Goal: Information Seeking & Learning: Learn about a topic

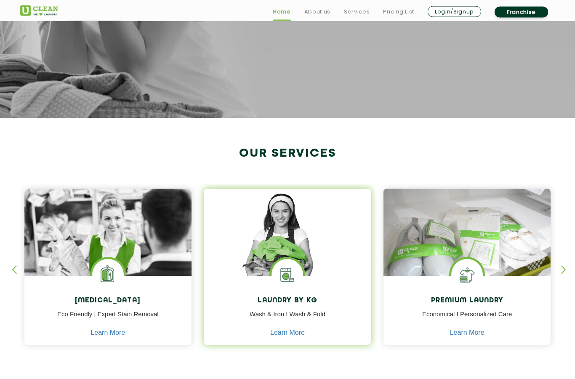
scroll to position [207, 0]
click at [311, 334] on div "Laundry by Kg Wash & Iron I Wash & Fold Learn More" at bounding box center [287, 311] width 167 height 71
click at [296, 333] on link "Learn More" at bounding box center [287, 333] width 35 height 8
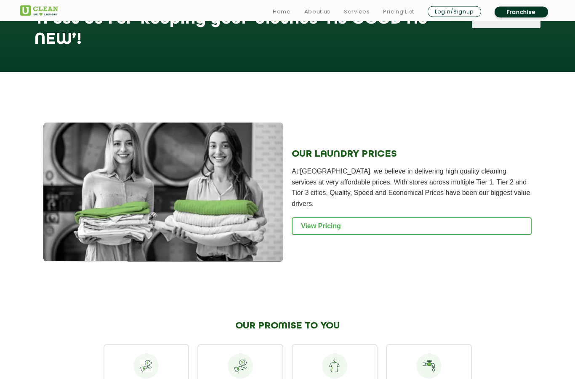
scroll to position [1069, 0]
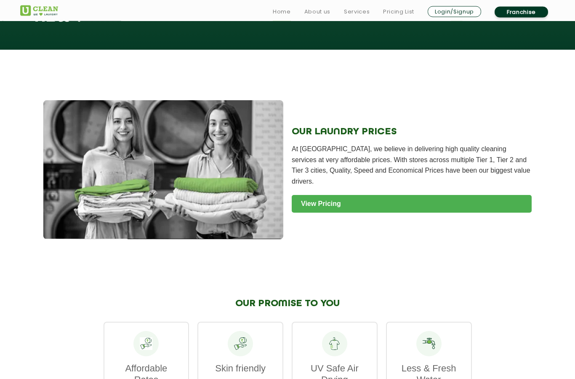
click at [503, 205] on link "View Pricing" at bounding box center [412, 204] width 240 height 18
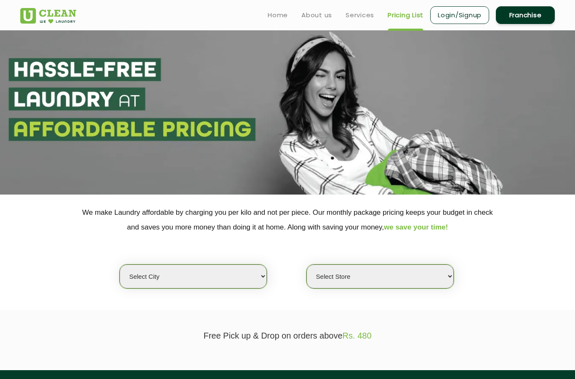
click at [241, 269] on select "Select city [GEOGRAPHIC_DATA] [GEOGRAPHIC_DATA] [GEOGRAPHIC_DATA] [GEOGRAPHIC_D…" at bounding box center [193, 276] width 147 height 24
select select "1"
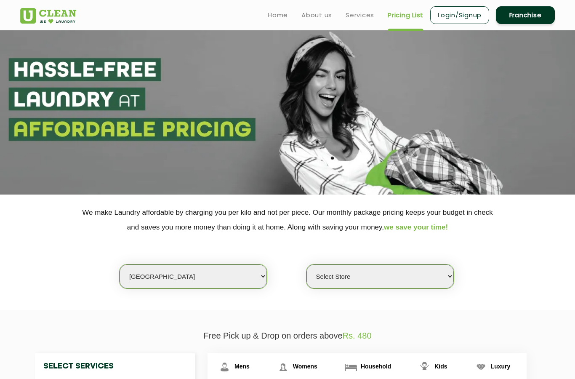
click at [427, 274] on select "Select Store [GEOGRAPHIC_DATA] [GEOGRAPHIC_DATA] 2 [GEOGRAPHIC_DATA] [PERSON_NA…" at bounding box center [379, 276] width 147 height 24
select select "184"
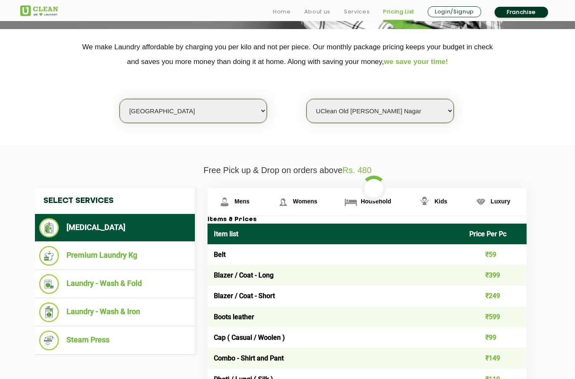
scroll to position [166, 0]
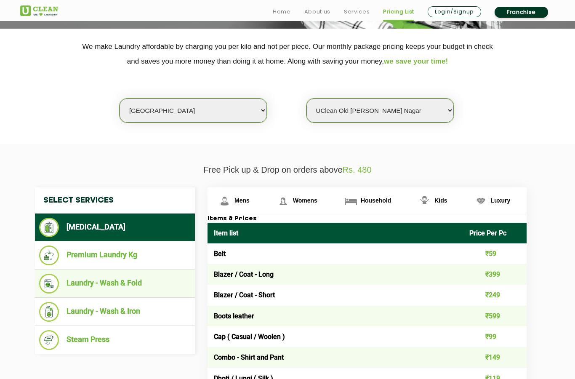
click at [159, 275] on li "Laundry - Wash & Fold" at bounding box center [114, 284] width 151 height 20
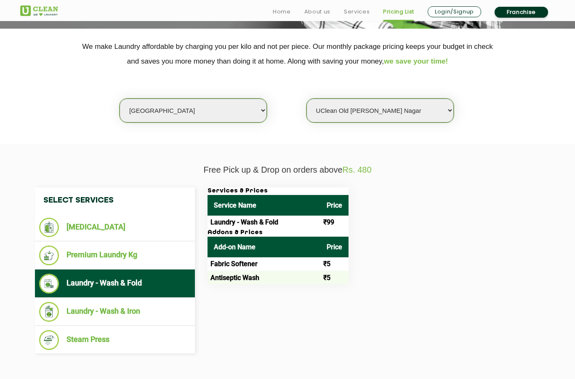
click at [358, 264] on div "Services & Prices Service Name Price Laundry - Wash & Fold ₹99 Addons & Prices …" at bounding box center [373, 235] width 345 height 97
click at [411, 303] on div "Select Services [MEDICAL_DATA] Premium Laundry Kg Laundry - Wash & Fold Laundry…" at bounding box center [288, 270] width 518 height 167
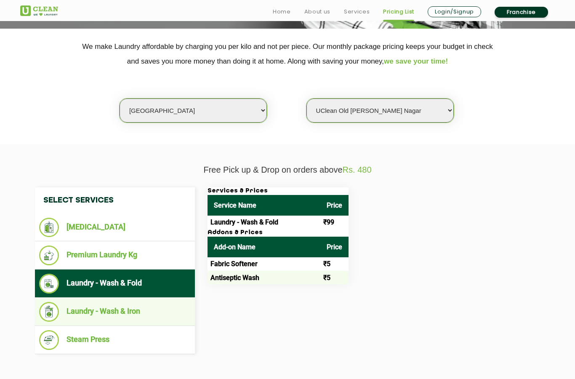
click at [190, 312] on li "Laundry - Wash & Iron" at bounding box center [114, 312] width 151 height 20
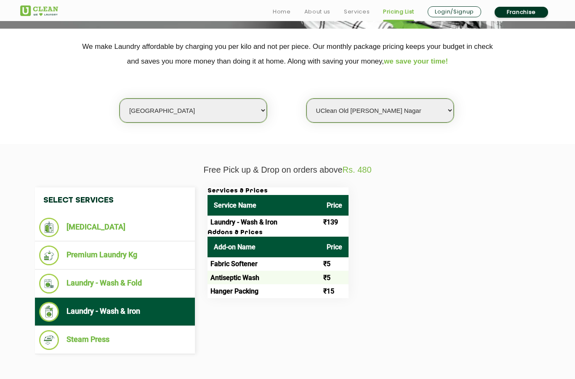
click at [268, 218] on td "Laundry - Wash & Iron" at bounding box center [263, 221] width 113 height 13
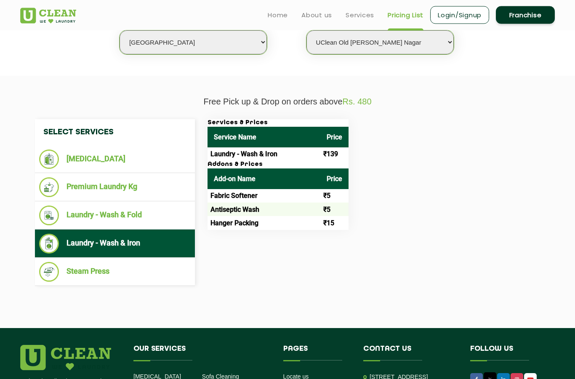
scroll to position [214, 0]
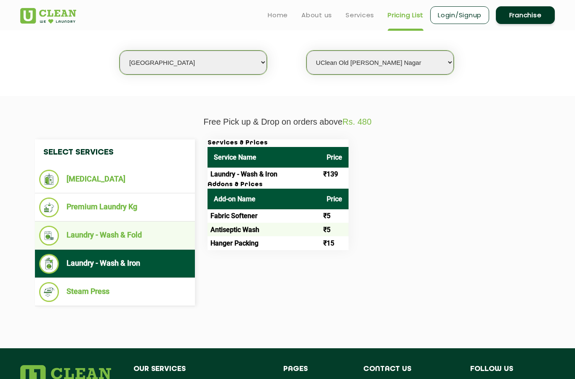
click at [148, 244] on ul "Laundry - Wash & Fold" at bounding box center [115, 235] width 160 height 28
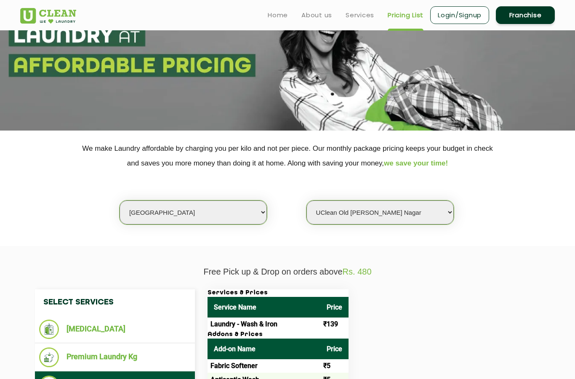
scroll to position [0, 0]
